Goal: Navigation & Orientation: Find specific page/section

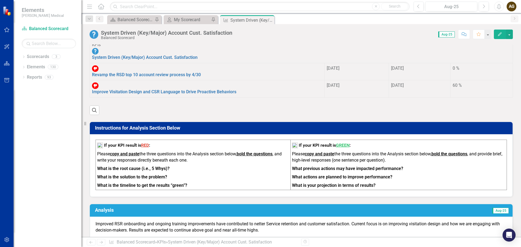
scroll to position [266, 0]
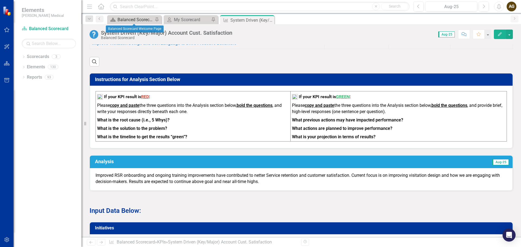
click at [138, 19] on div "Balanced Scorecard Welcome Page" at bounding box center [136, 19] width 36 height 7
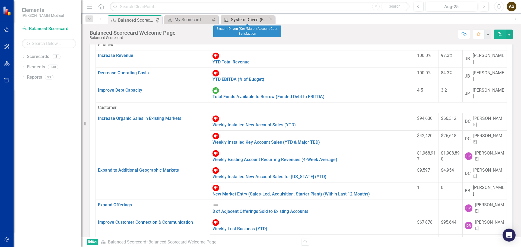
click at [236, 19] on div "System Driven (Key/Major) Account Cust. Satisfaction" at bounding box center [249, 19] width 37 height 7
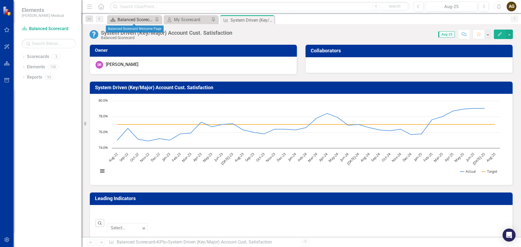
click at [133, 20] on div "Balanced Scorecard Welcome Page" at bounding box center [136, 19] width 36 height 7
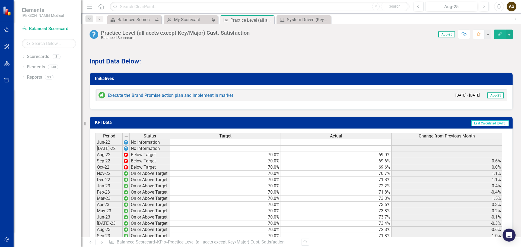
scroll to position [389, 0]
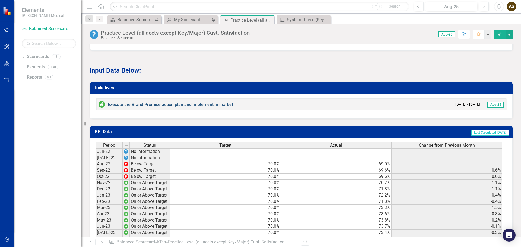
click at [120, 102] on link "Execute the Brand Promise action plan and implement in market" at bounding box center [170, 104] width 125 height 5
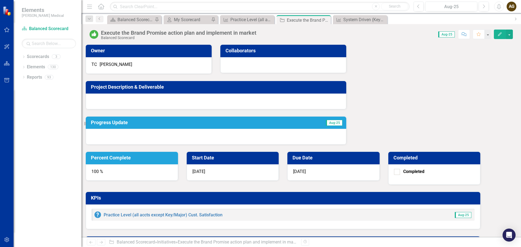
drag, startPoint x: 326, startPoint y: 20, endPoint x: 292, endPoint y: 25, distance: 34.1
click at [0, 0] on icon "Close" at bounding box center [0, 0] width 0 height 0
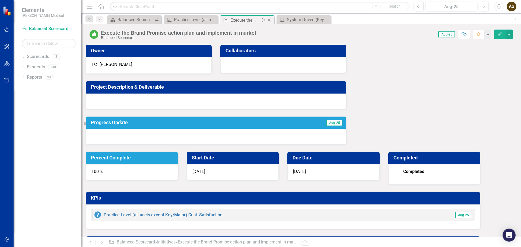
click at [270, 21] on icon at bounding box center [269, 20] width 3 height 3
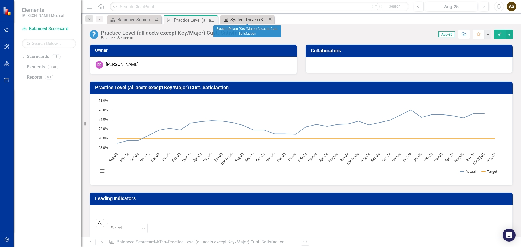
click at [240, 20] on div "System Driven (Key/Major) Account Cust. Satisfaction" at bounding box center [248, 19] width 37 height 7
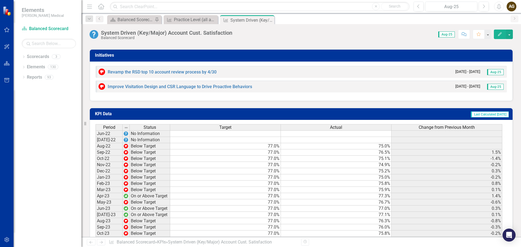
scroll to position [434, 0]
